Goal: Task Accomplishment & Management: Use online tool/utility

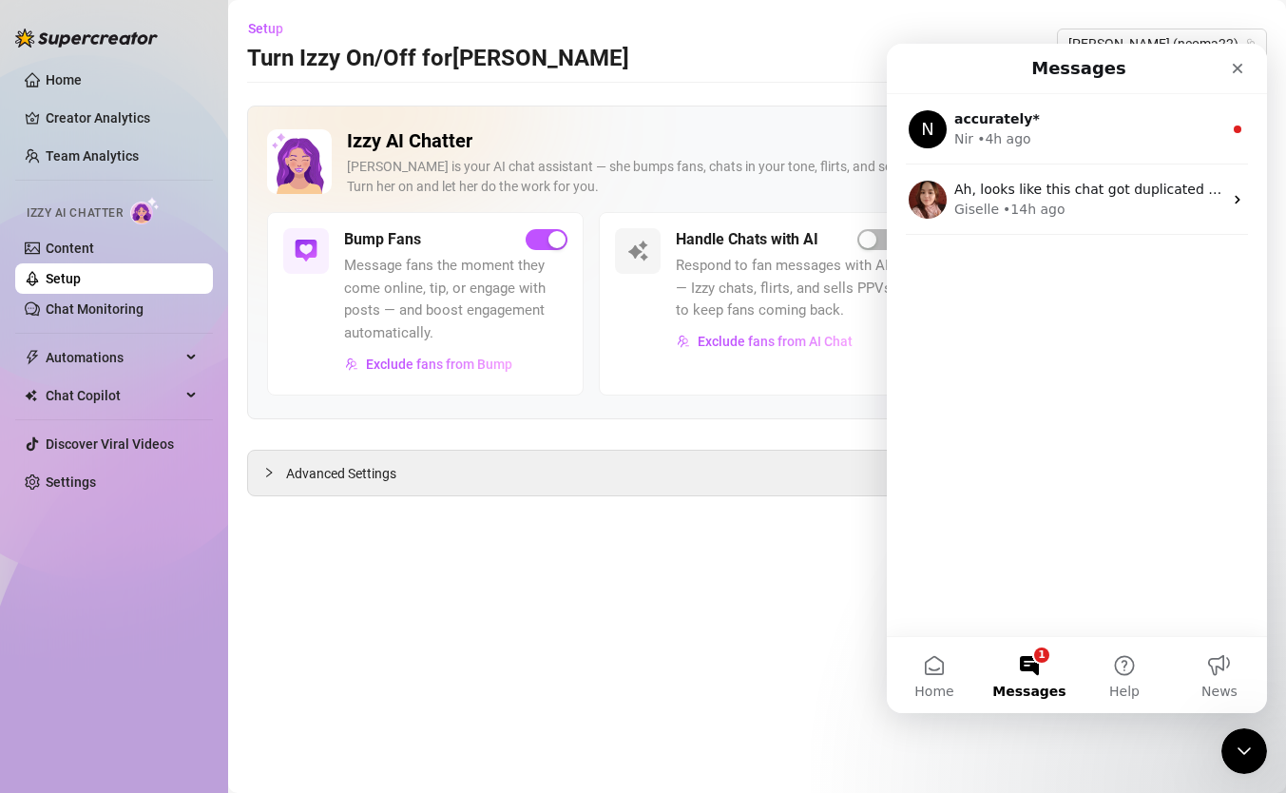
click at [638, 93] on main "Setup Turn Izzy On/Off for Neoma Neoma (neoma22) Izzy AI Chatter Izzy is your A…" at bounding box center [757, 396] width 1058 height 793
click at [873, 242] on div "button" at bounding box center [868, 239] width 17 height 17
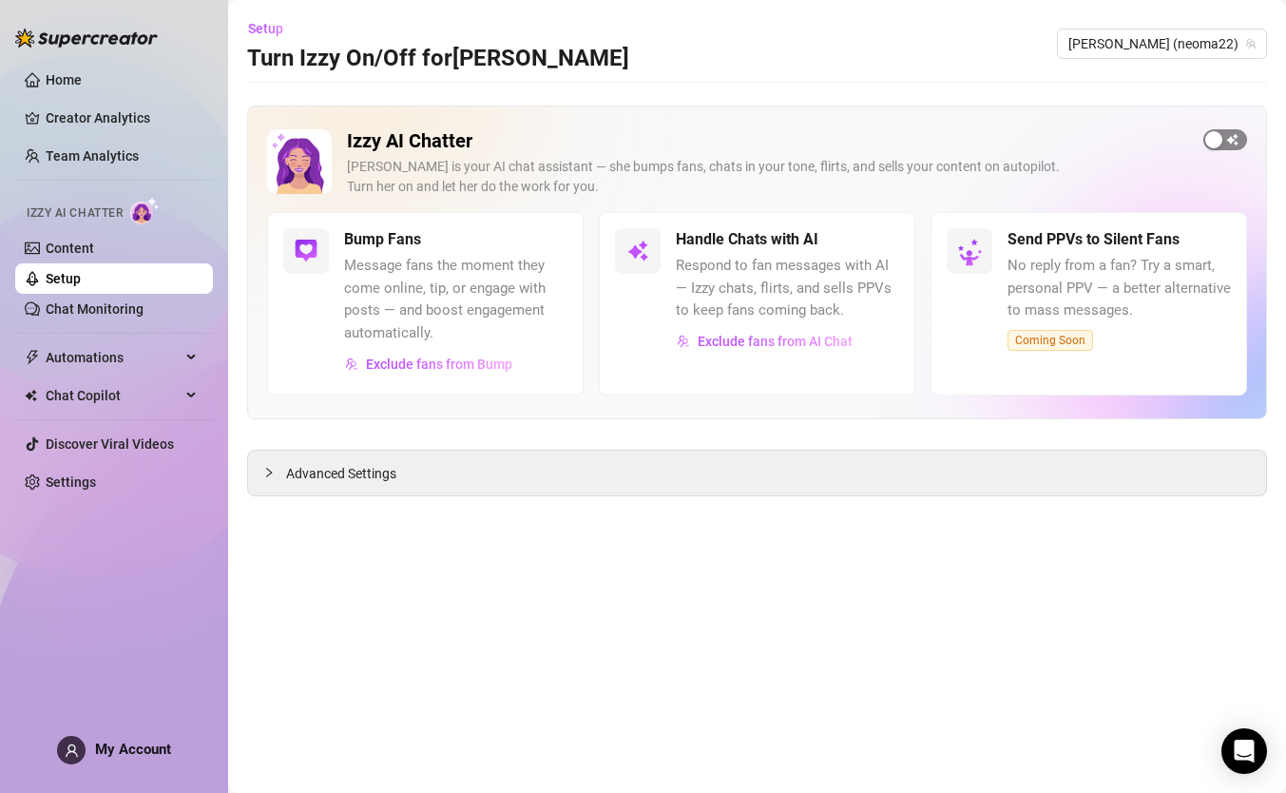
click at [1222, 132] on div "button" at bounding box center [1214, 139] width 17 height 17
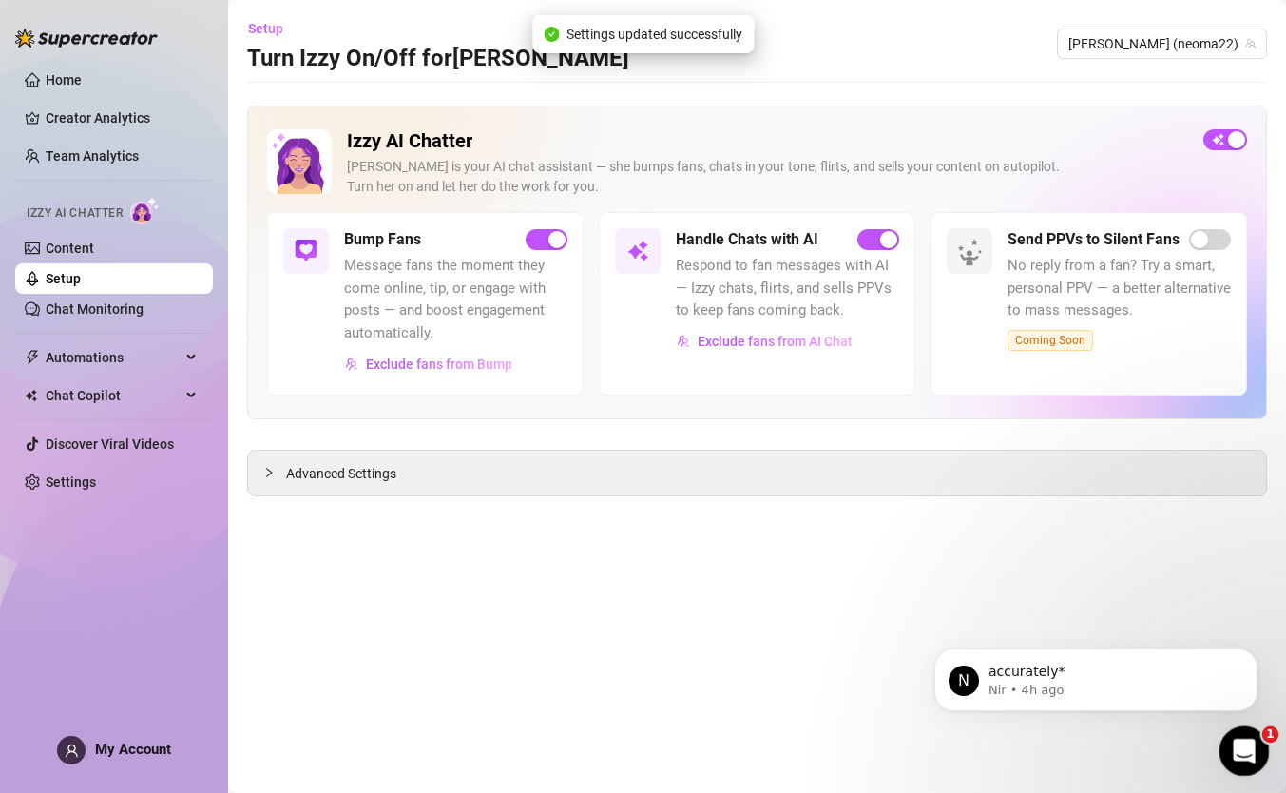
click at [1236, 752] on icon "Open Intercom Messenger" at bounding box center [1242, 748] width 31 height 31
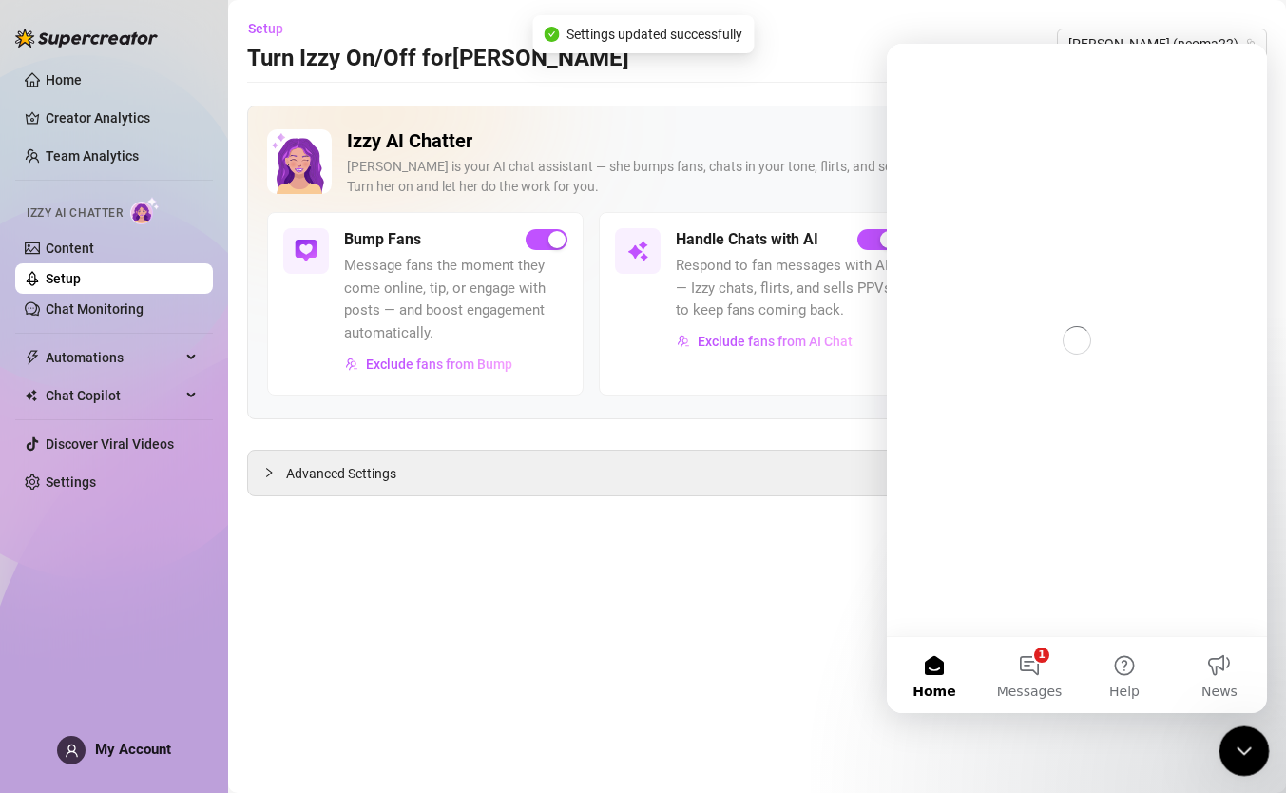
click at [1236, 752] on icon "Close Intercom Messenger" at bounding box center [1241, 748] width 23 height 23
